Goal: Task Accomplishment & Management: Manage account settings

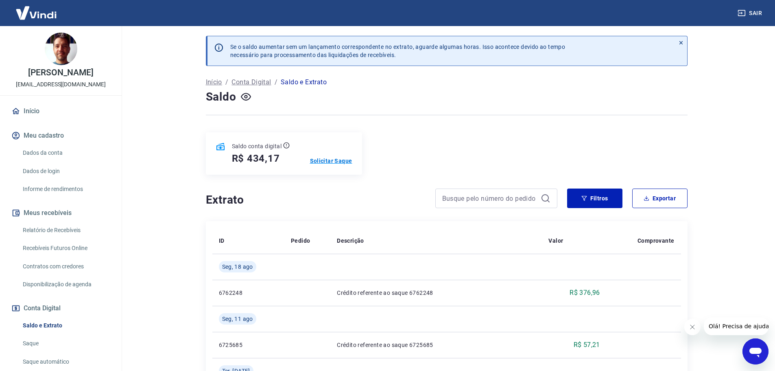
click at [327, 160] on p "Solicitar Saque" at bounding box center [331, 161] width 42 height 8
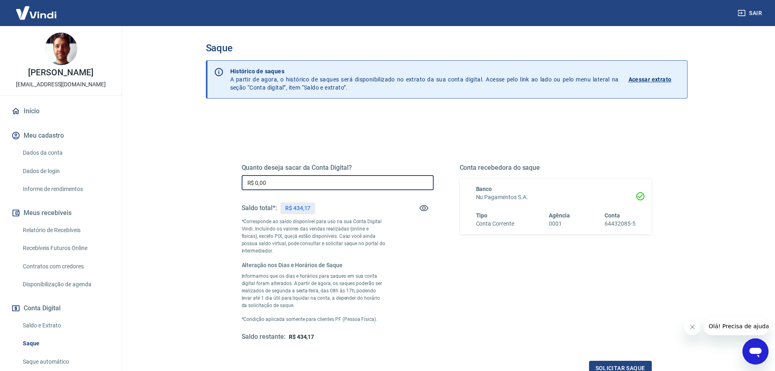
click at [254, 182] on input "R$ 0,00" at bounding box center [338, 182] width 192 height 15
type input "R$ 434,17"
click at [355, 201] on div "Saldo total*: R$ 434,17" at bounding box center [338, 208] width 192 height 20
click at [322, 182] on input "R$ 434,17" at bounding box center [338, 182] width 192 height 15
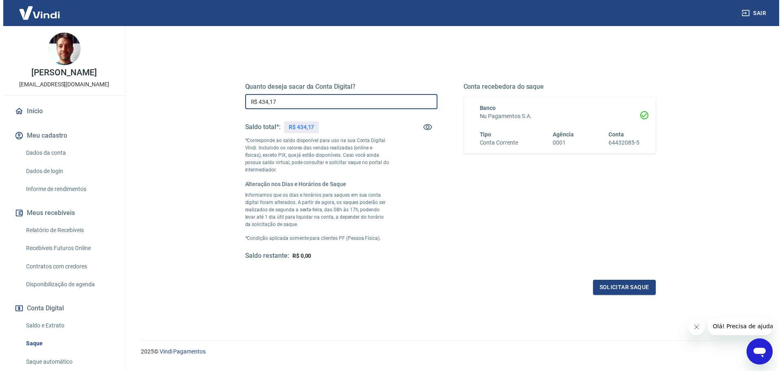
scroll to position [81, 0]
click at [625, 282] on button "Solicitar saque" at bounding box center [620, 286] width 63 height 15
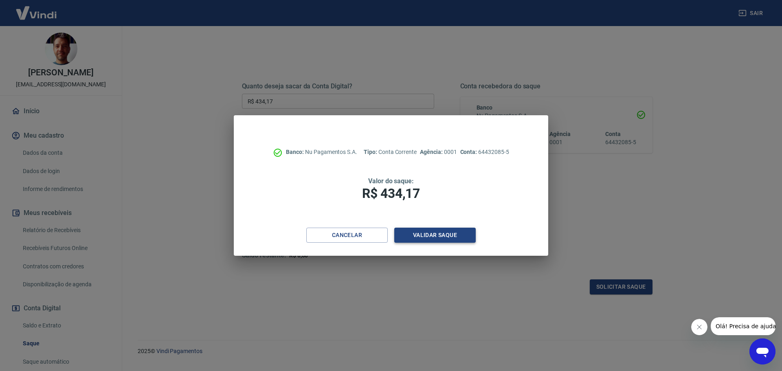
click at [453, 234] on button "Validar saque" at bounding box center [434, 235] width 81 height 15
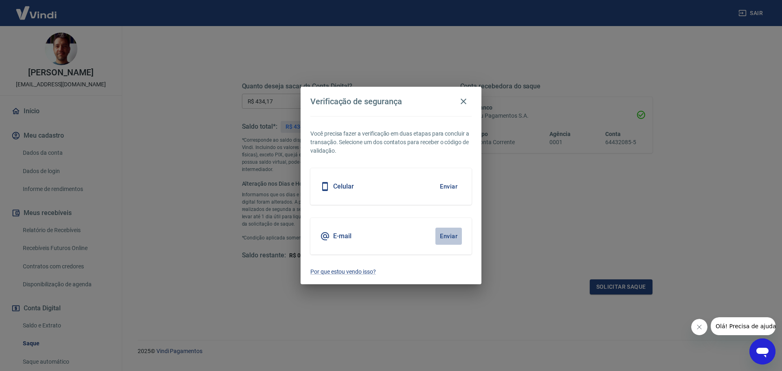
click at [454, 235] on button "Enviar" at bounding box center [448, 236] width 26 height 17
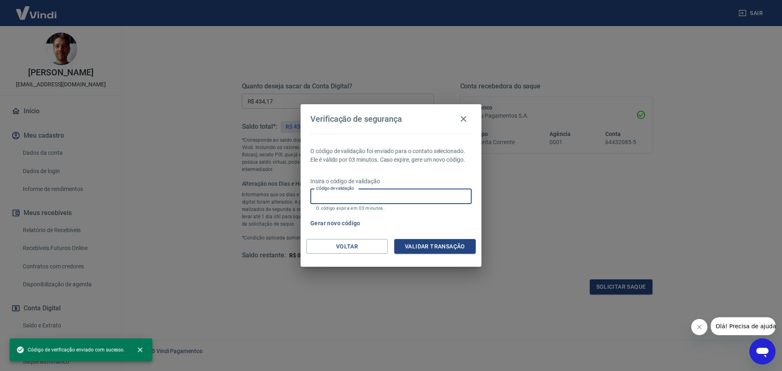
click at [356, 198] on input "Código de validação" at bounding box center [390, 196] width 161 height 15
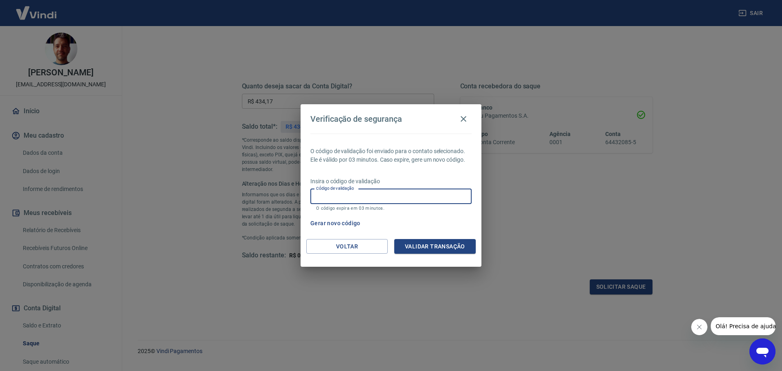
paste input "635756"
type input "635756"
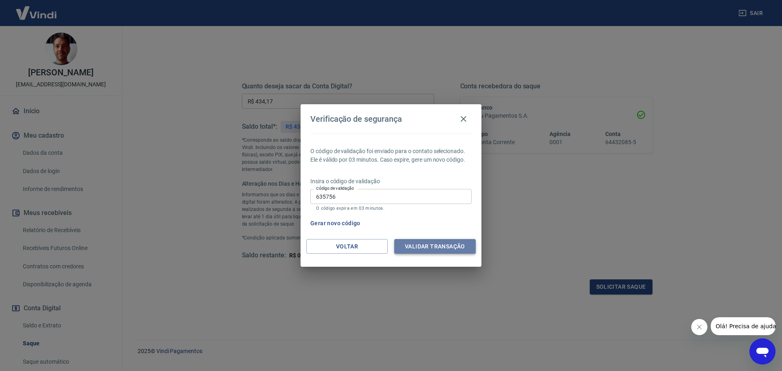
click at [440, 247] on button "Validar transação" at bounding box center [434, 246] width 81 height 15
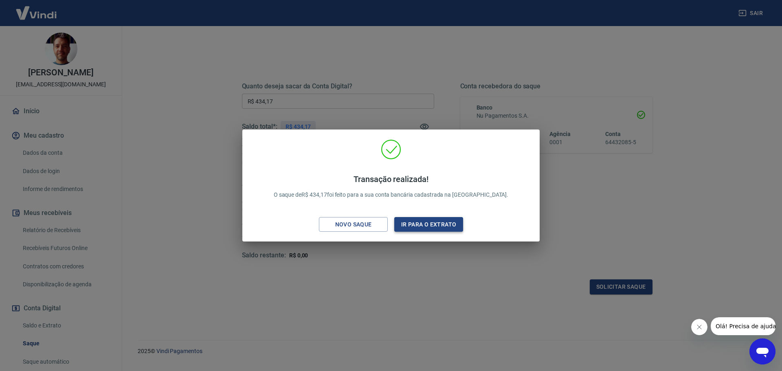
click at [416, 224] on button "Ir para o extrato" at bounding box center [428, 224] width 69 height 15
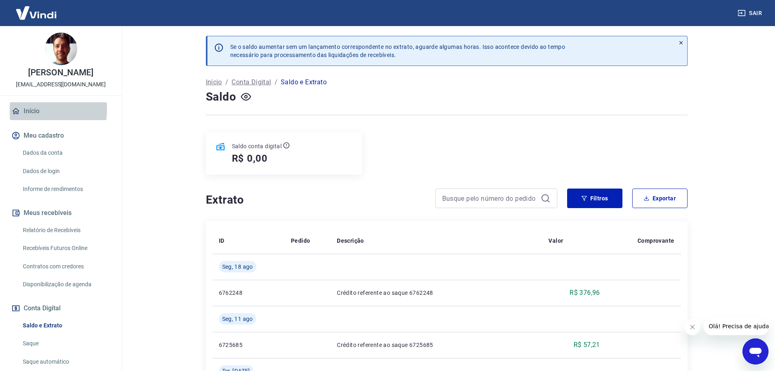
click at [31, 110] on link "Início" at bounding box center [61, 111] width 102 height 18
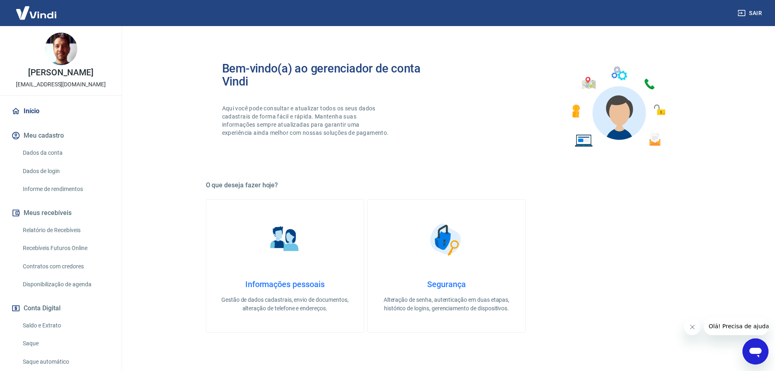
click at [33, 14] on img at bounding box center [36, 12] width 53 height 25
